Goal: Information Seeking & Learning: Learn about a topic

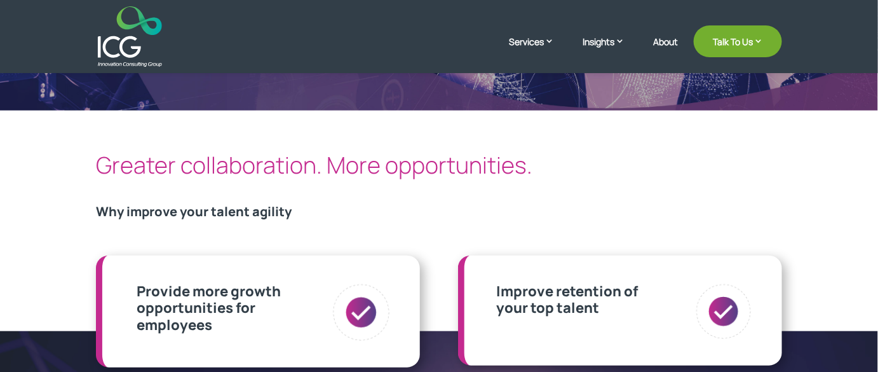
scroll to position [407, 0]
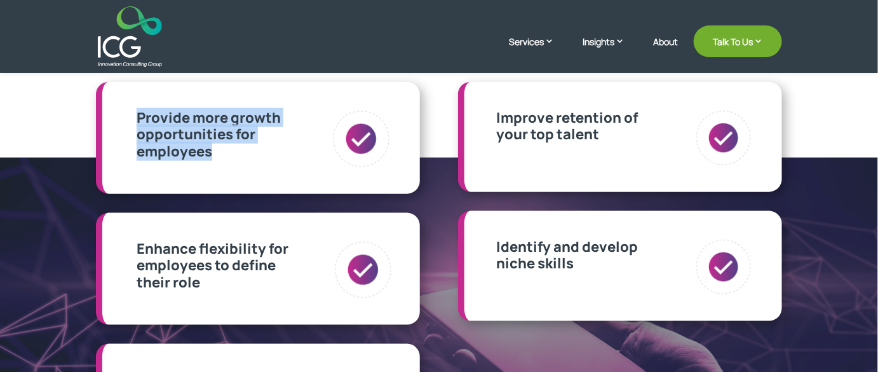
drag, startPoint x: 136, startPoint y: 112, endPoint x: 249, endPoint y: 163, distance: 123.7
click at [249, 163] on div "Provide more growth opportunities for employees" at bounding box center [216, 150] width 179 height 82
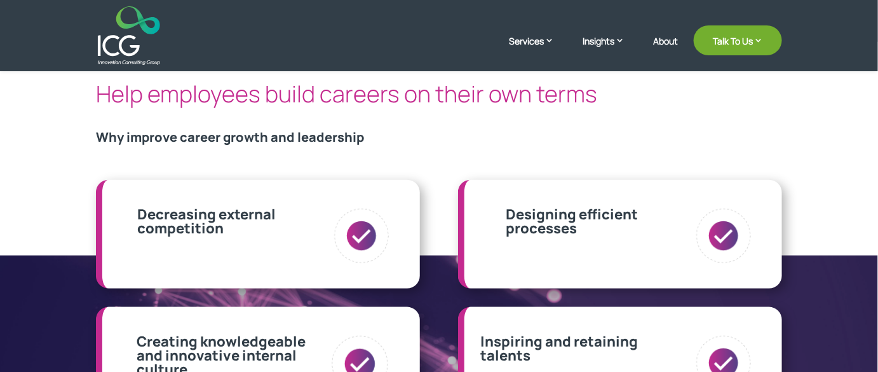
scroll to position [346, 0]
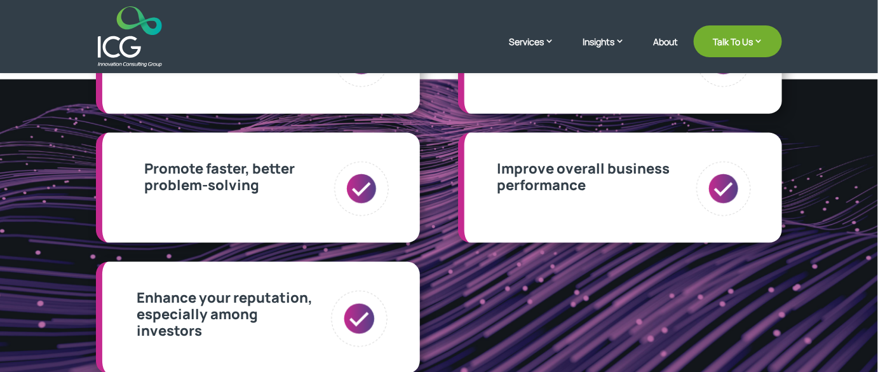
scroll to position [406, 0]
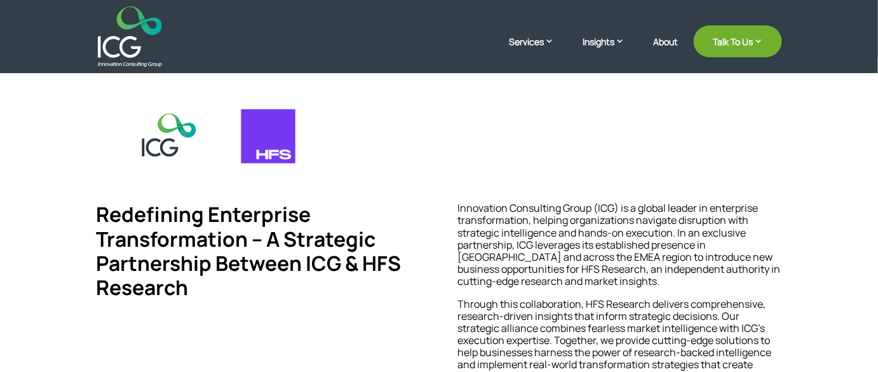
click at [316, 321] on div "Redefining Enterprise Transformation – A Strategic Partnership Between ICG & HF…" at bounding box center [439, 322] width 686 height 274
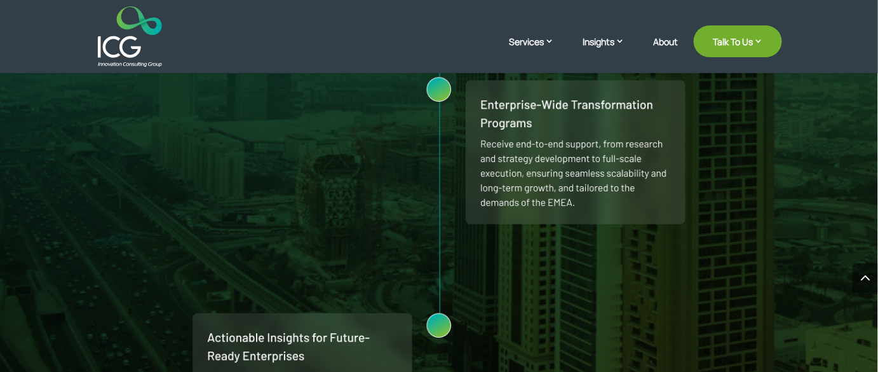
scroll to position [1443, 0]
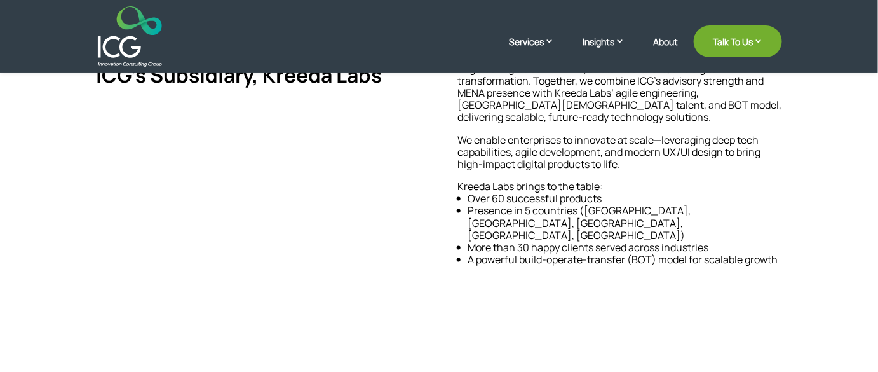
scroll to position [577, 0]
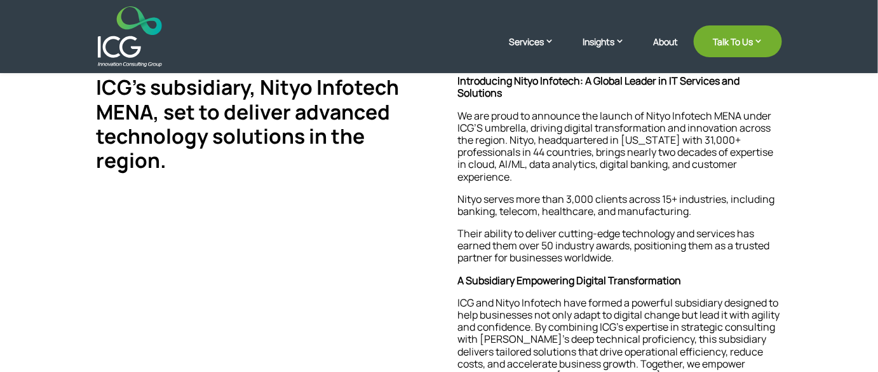
scroll to position [404, 0]
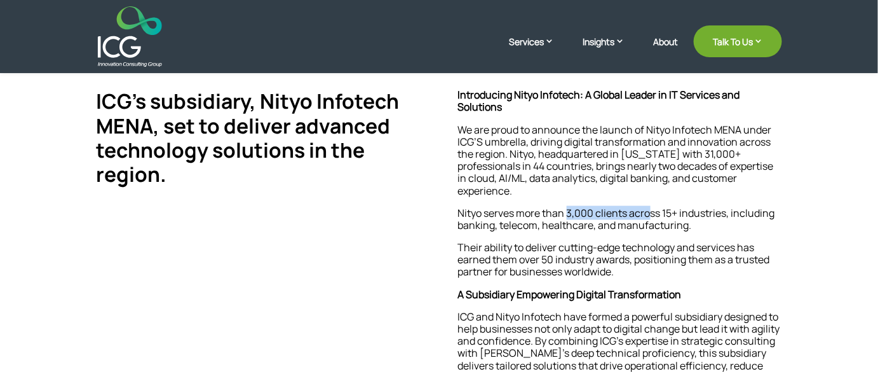
drag, startPoint x: 570, startPoint y: 212, endPoint x: 649, endPoint y: 211, distance: 78.8
click at [649, 211] on p "Nityo serves more than 3,000 clients across 15+ industries, including banking, …" at bounding box center [620, 224] width 324 height 34
drag, startPoint x: 659, startPoint y: 210, endPoint x: 701, endPoint y: 210, distance: 41.9
click at [701, 210] on p "Nityo serves more than 3,000 clients across 15+ industries, including banking, …" at bounding box center [620, 224] width 324 height 34
drag, startPoint x: 537, startPoint y: 164, endPoint x: 621, endPoint y: 165, distance: 84.5
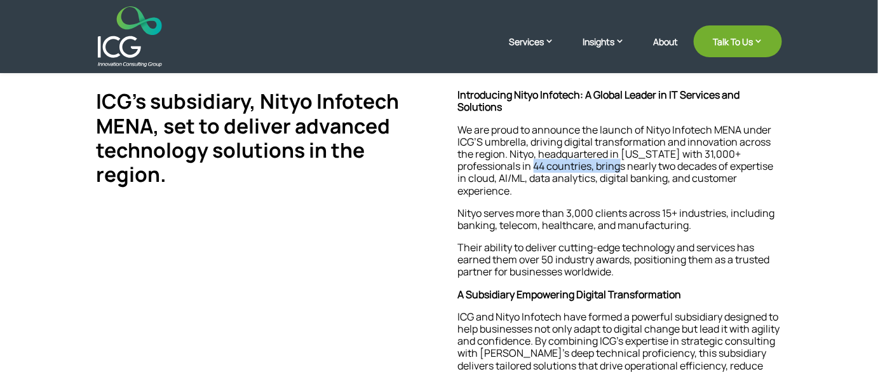
click at [621, 165] on p "We are proud to announce the launch of Nityo Infotech MENA under ICG’S umbrella…" at bounding box center [620, 165] width 324 height 83
drag, startPoint x: 701, startPoint y: 149, endPoint x: 747, endPoint y: 152, distance: 45.8
click at [747, 152] on p "We are proud to announce the launch of Nityo Infotech MENA under ICG’S umbrella…" at bounding box center [620, 165] width 324 height 83
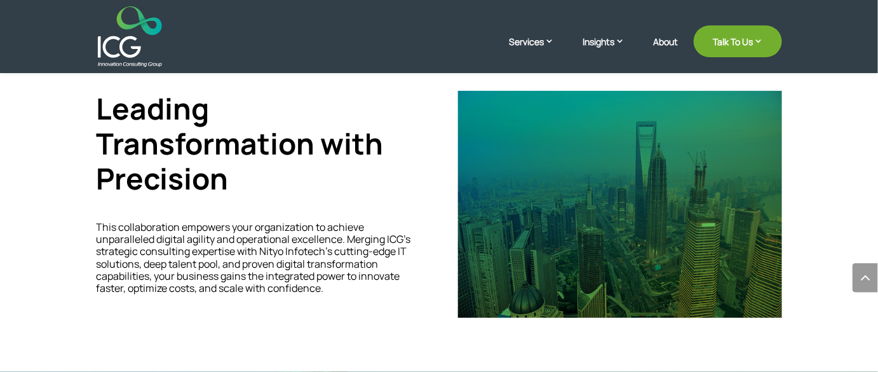
scroll to position [1790, 0]
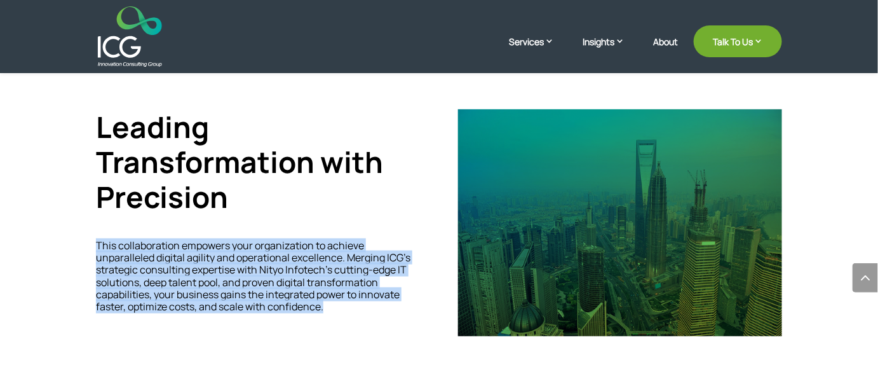
drag, startPoint x: 82, startPoint y: 245, endPoint x: 354, endPoint y: 306, distance: 278.6
click at [354, 306] on div "Leading Transformation with Precision This collaboration empowers your organiza…" at bounding box center [439, 224] width 878 height 332
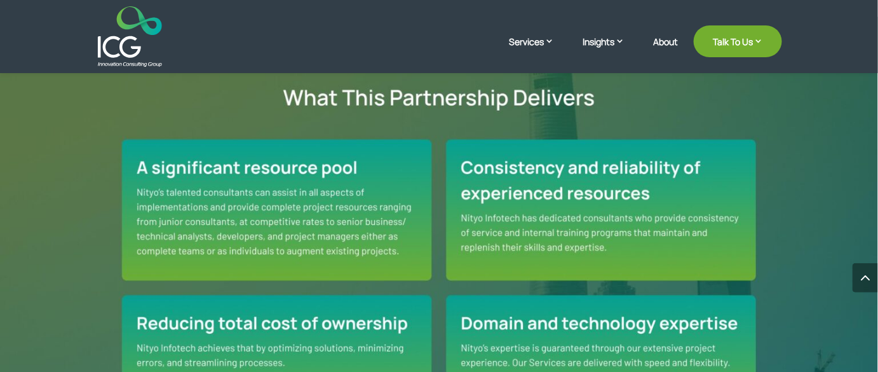
scroll to position [866, 0]
